Goal: Task Accomplishment & Management: Manage account settings

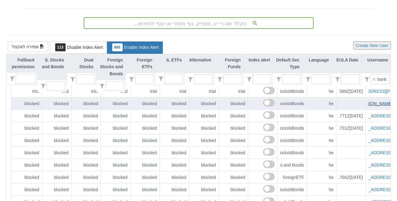
scroll to position [0, -28]
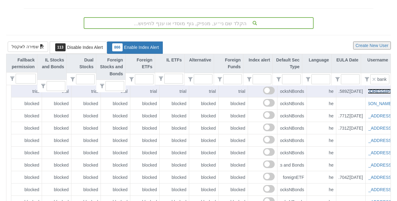
click at [373, 89] on link "michal.alshech@dbank.co.il" at bounding box center [368, 91] width 108 height 5
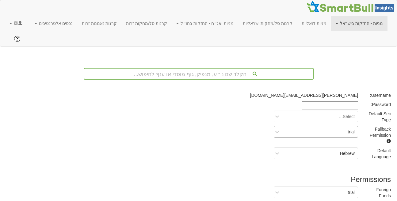
click at [342, 127] on div "trial" at bounding box center [321, 132] width 74 height 10
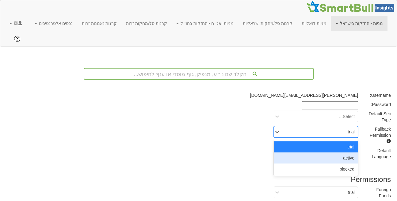
click at [343, 152] on div "active" at bounding box center [316, 157] width 84 height 11
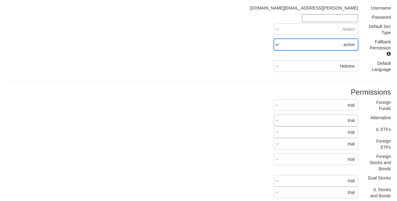
scroll to position [87, 0]
click at [348, 100] on div "trial" at bounding box center [321, 105] width 74 height 10
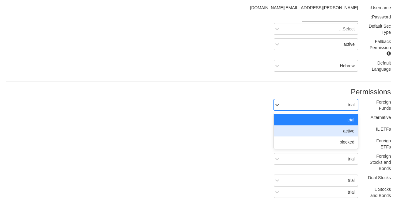
click at [346, 125] on div "active" at bounding box center [316, 130] width 84 height 11
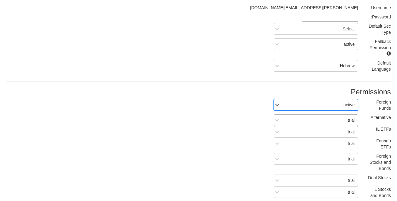
click at [347, 115] on div "trial" at bounding box center [321, 120] width 74 height 10
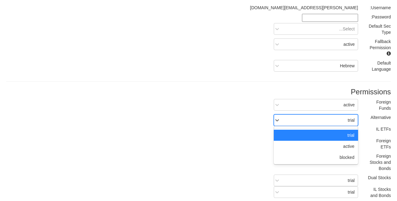
click at [347, 129] on div "trial" at bounding box center [316, 134] width 84 height 11
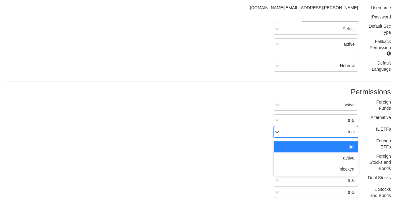
click at [345, 127] on div "trial" at bounding box center [321, 132] width 74 height 10
click at [350, 152] on div "active" at bounding box center [316, 157] width 84 height 11
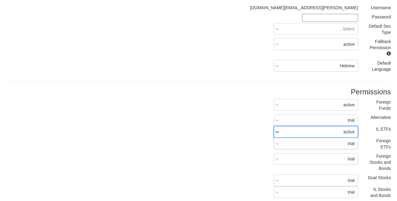
click at [344, 138] on div "trial" at bounding box center [321, 143] width 74 height 10
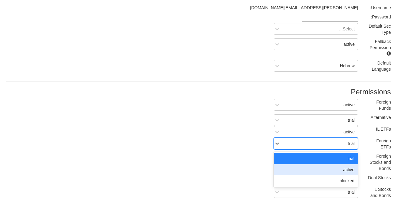
click at [346, 164] on div "active" at bounding box center [316, 169] width 84 height 11
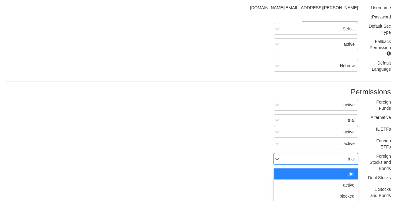
click at [344, 154] on div "trial" at bounding box center [321, 159] width 74 height 10
click at [345, 179] on div "active" at bounding box center [316, 184] width 84 height 11
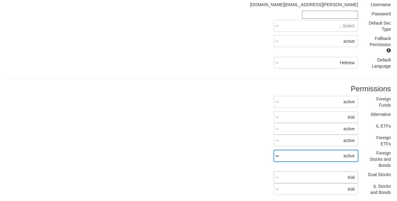
click at [345, 171] on div "trial" at bounding box center [316, 177] width 84 height 12
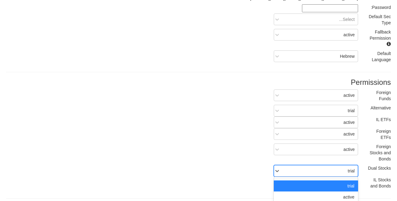
scroll to position [98, 0]
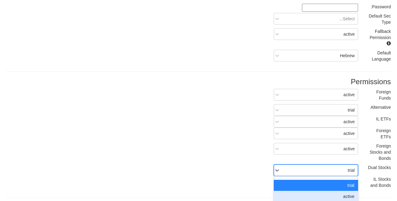
click at [345, 191] on div "active" at bounding box center [316, 196] width 84 height 11
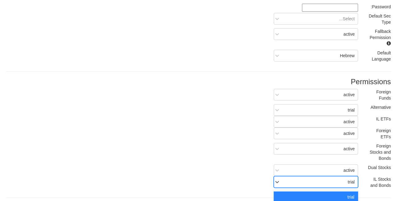
click at [343, 176] on div "option trial focused, 1 of 3. 3 results available. Use Up and Down to choose op…" at bounding box center [316, 182] width 84 height 12
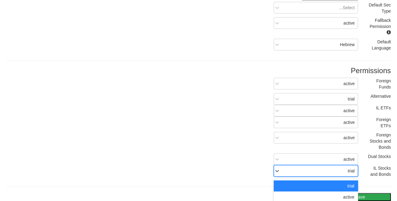
scroll to position [109, 0]
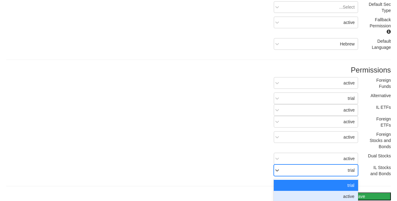
click at [345, 191] on div "active" at bounding box center [316, 196] width 84 height 11
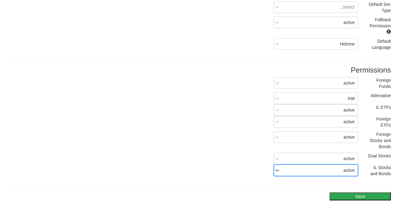
click at [349, 192] on button "Save" at bounding box center [360, 196] width 61 height 8
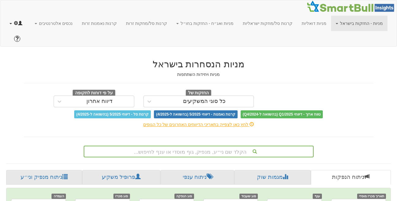
click at [9, 25] on link at bounding box center [16, 23] width 22 height 15
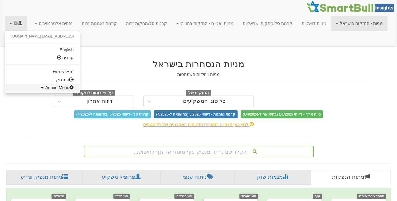
click at [45, 87] on span "Admin Menu" at bounding box center [59, 87] width 29 height 5
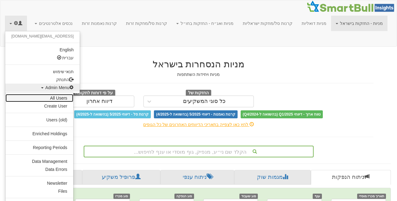
click at [50, 97] on link "All Users" at bounding box center [40, 98] width 68 height 8
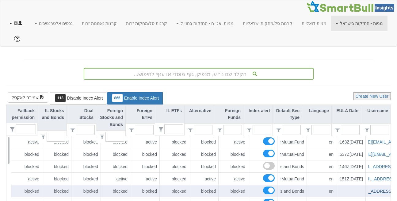
scroll to position [0, -31]
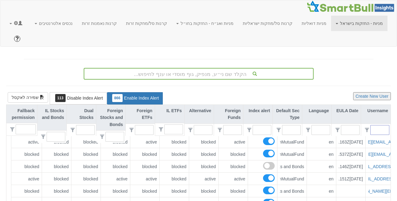
click at [382, 125] on input "text" at bounding box center [383, 129] width 14 height 9
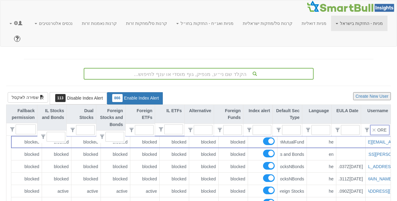
scroll to position [0, -23]
type input "OREN"
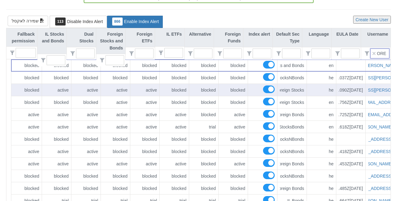
scroll to position [77, 0]
